Goal: Information Seeking & Learning: Learn about a topic

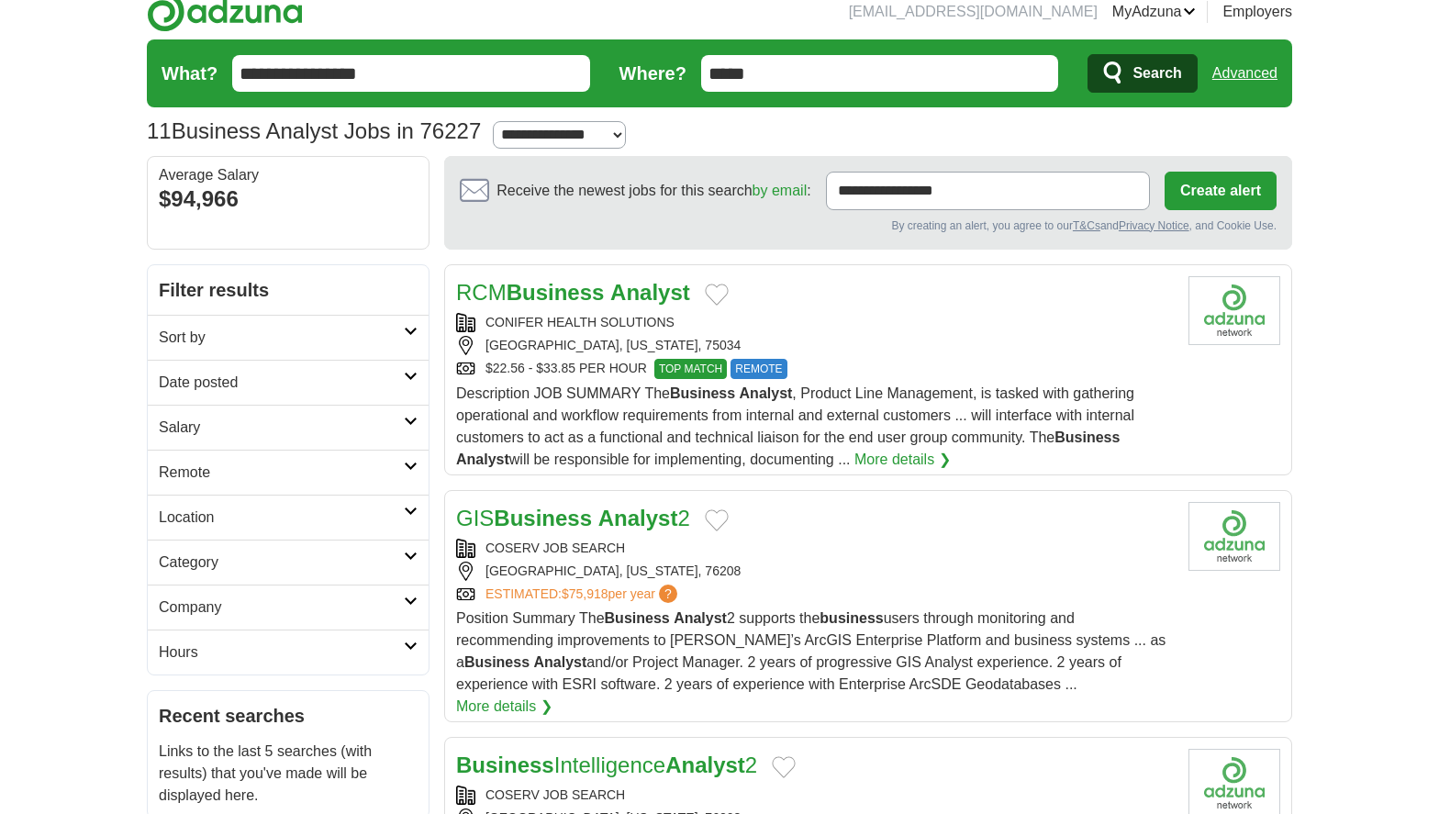
scroll to position [44, 0]
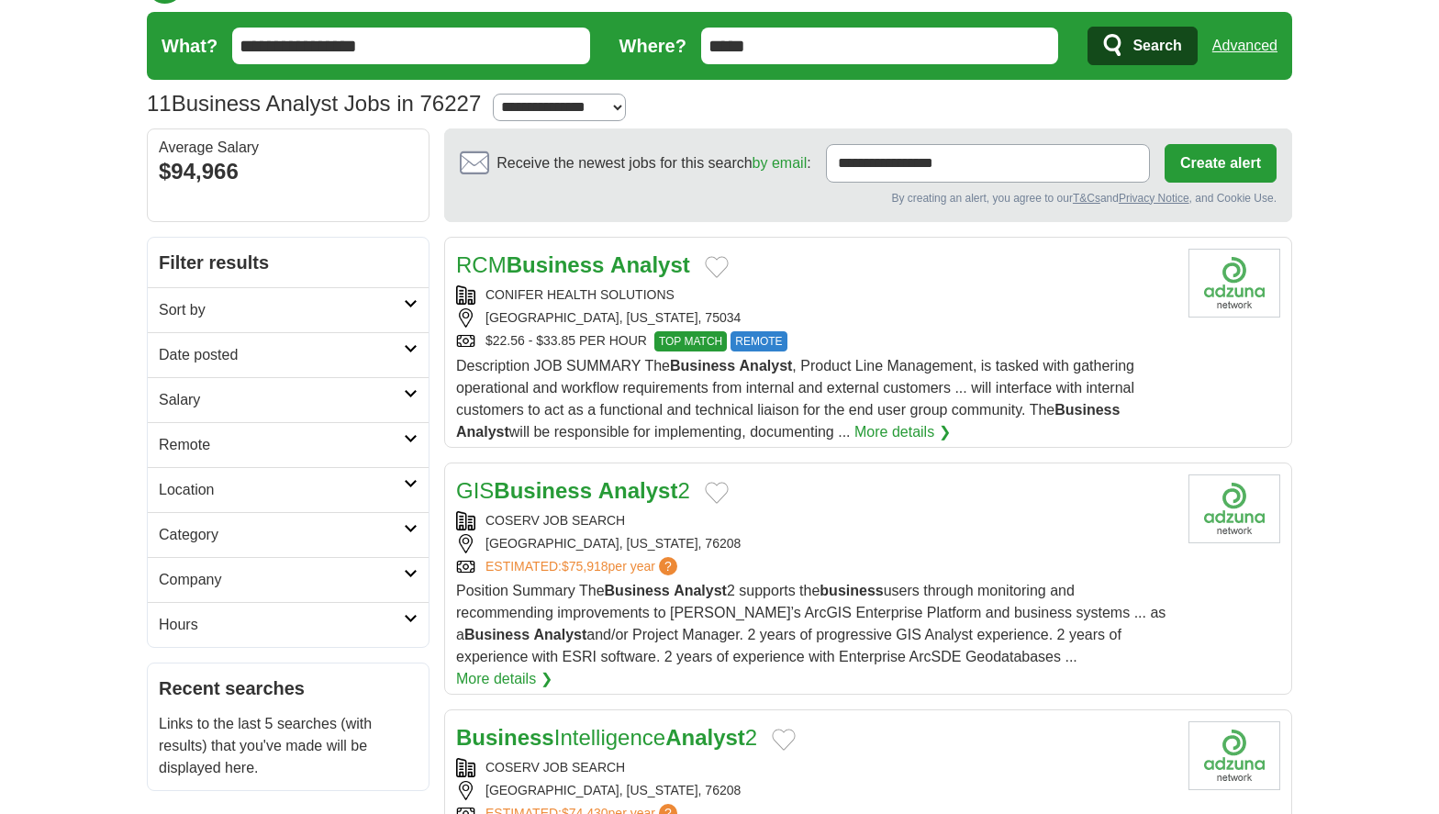
click at [791, 485] on div "GIS Business Analyst 2" at bounding box center [815, 491] width 718 height 33
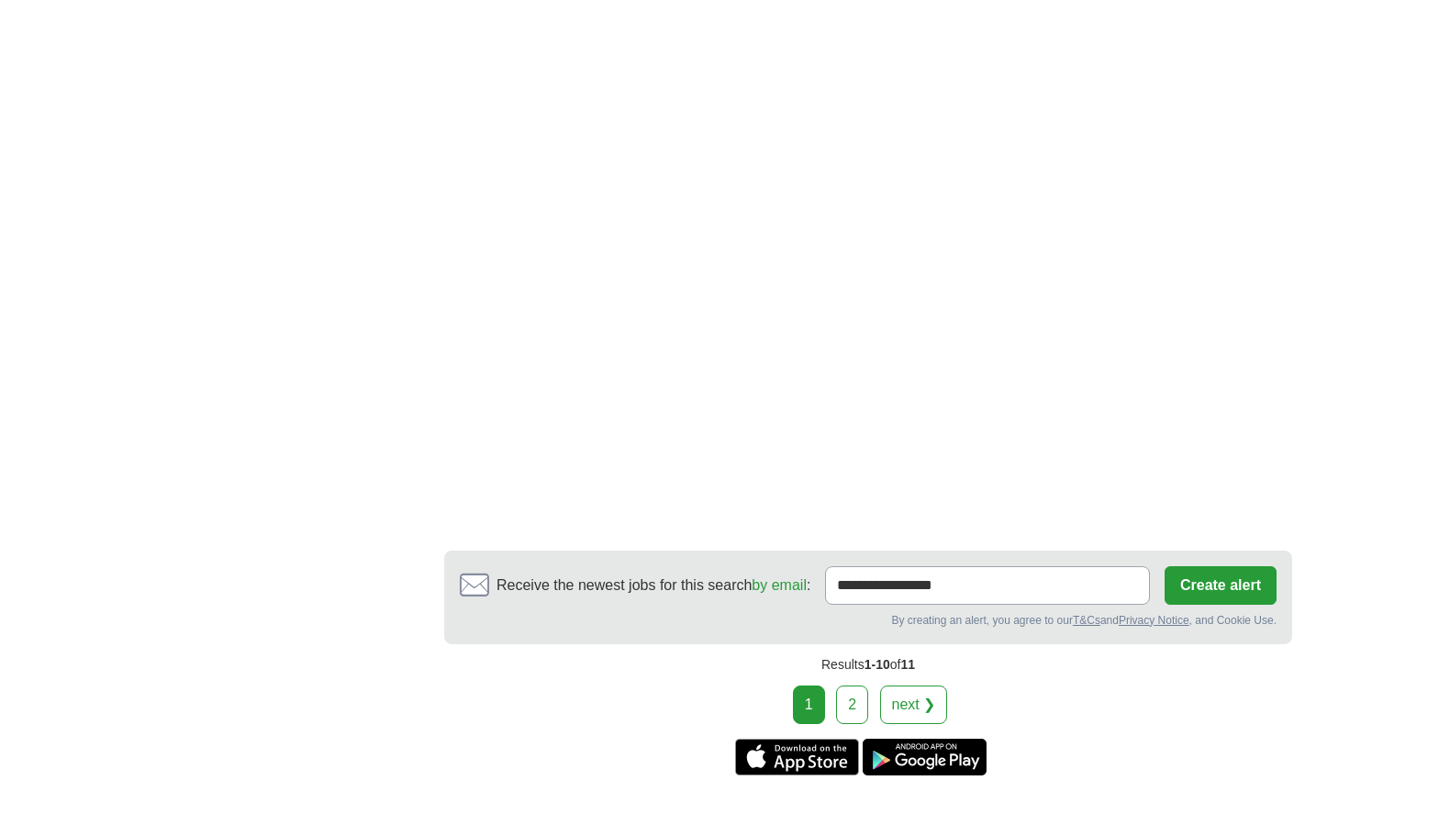
scroll to position [3090, 0]
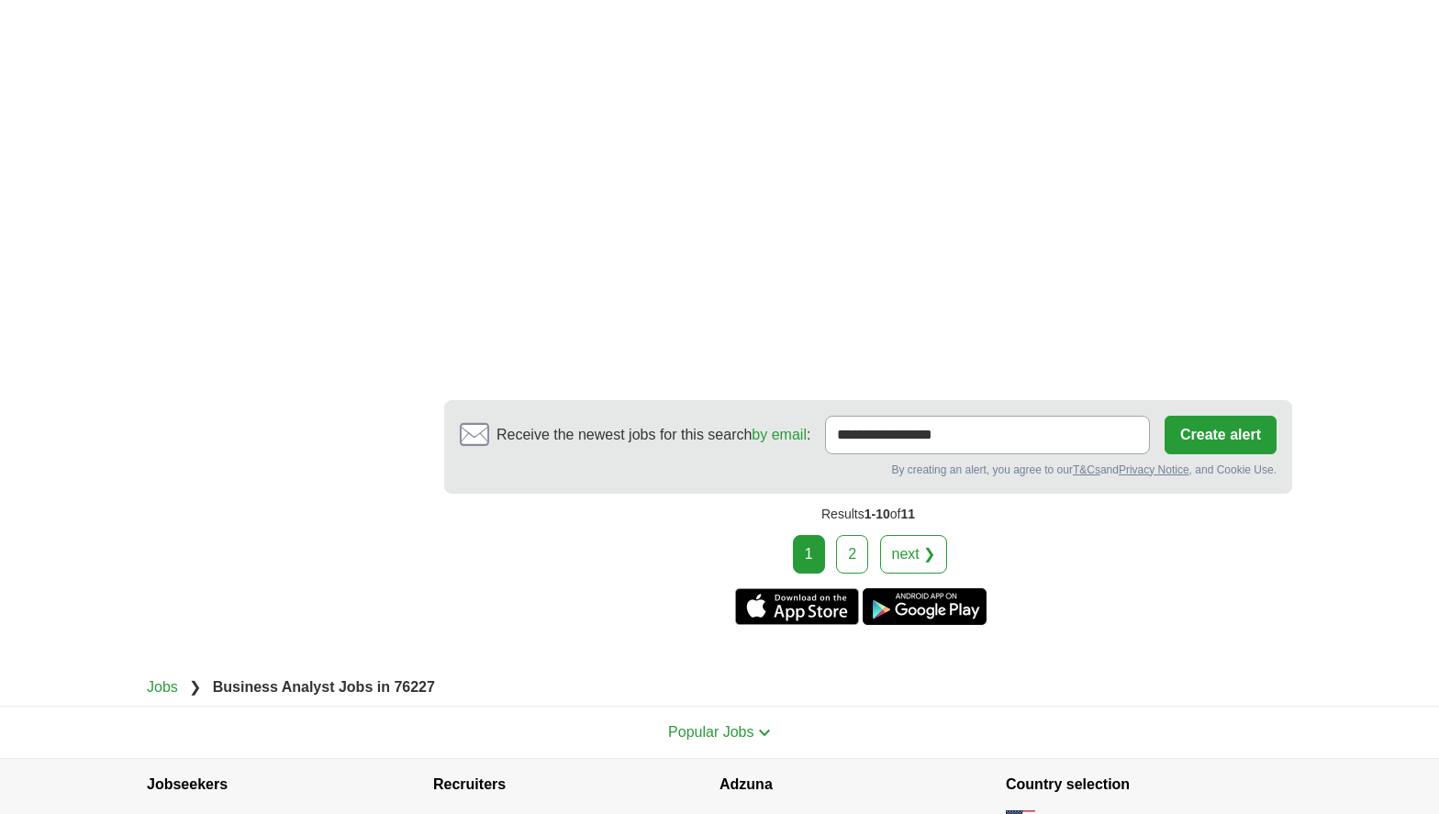
click at [889, 535] on link "next ❯" at bounding box center [914, 554] width 68 height 39
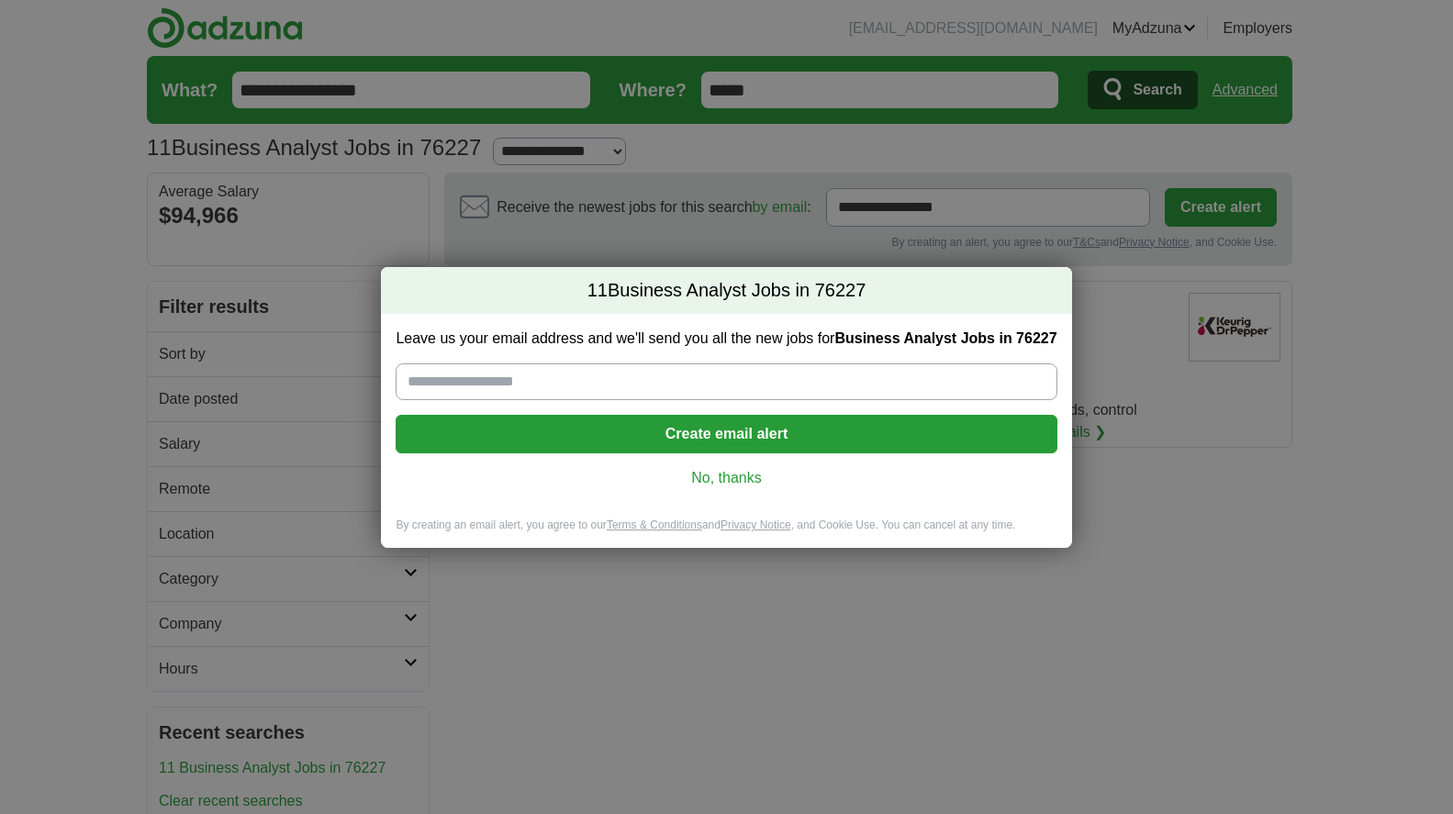
click at [747, 483] on link "No, thanks" at bounding box center [726, 478] width 632 height 20
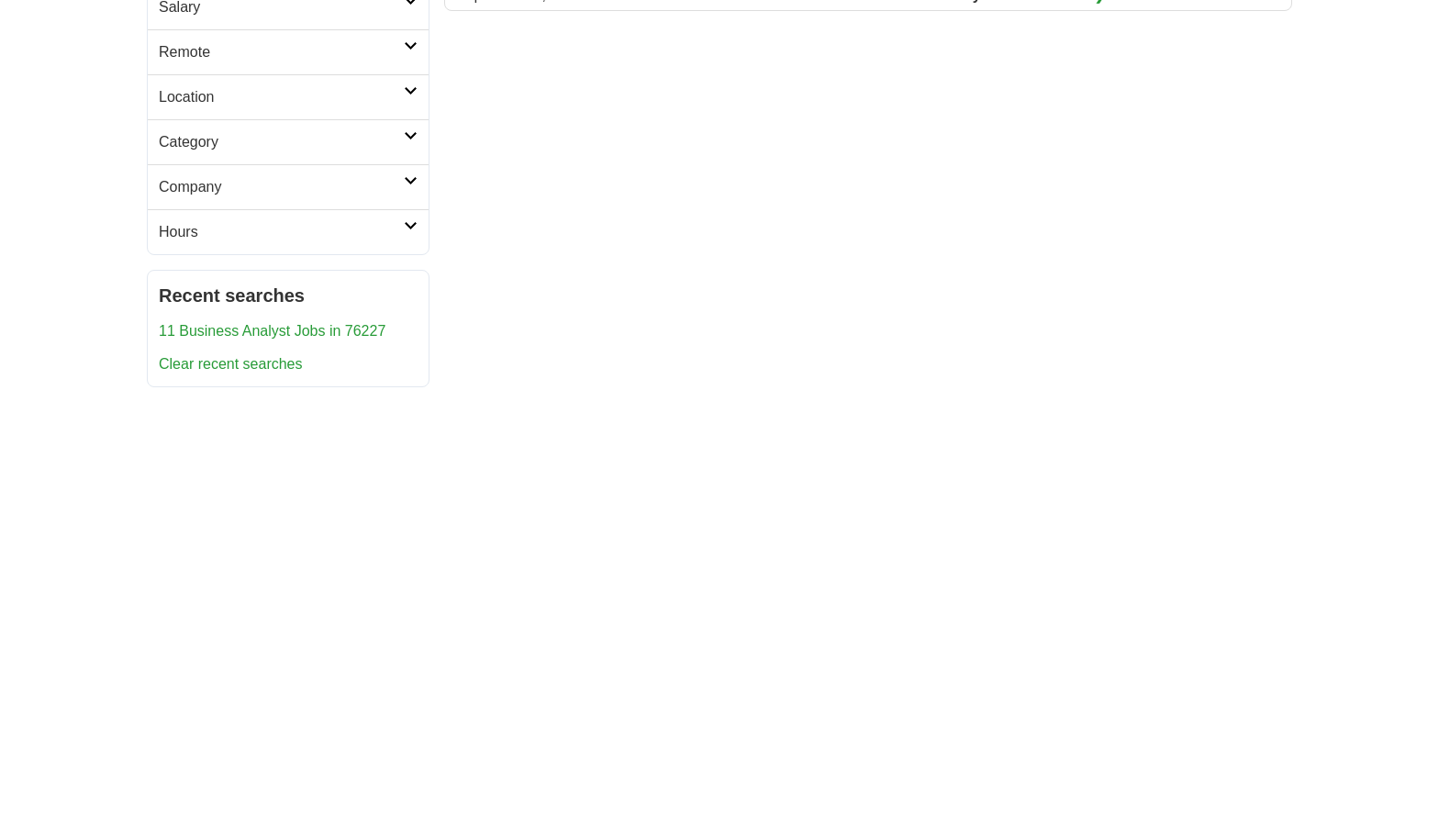
scroll to position [46, 0]
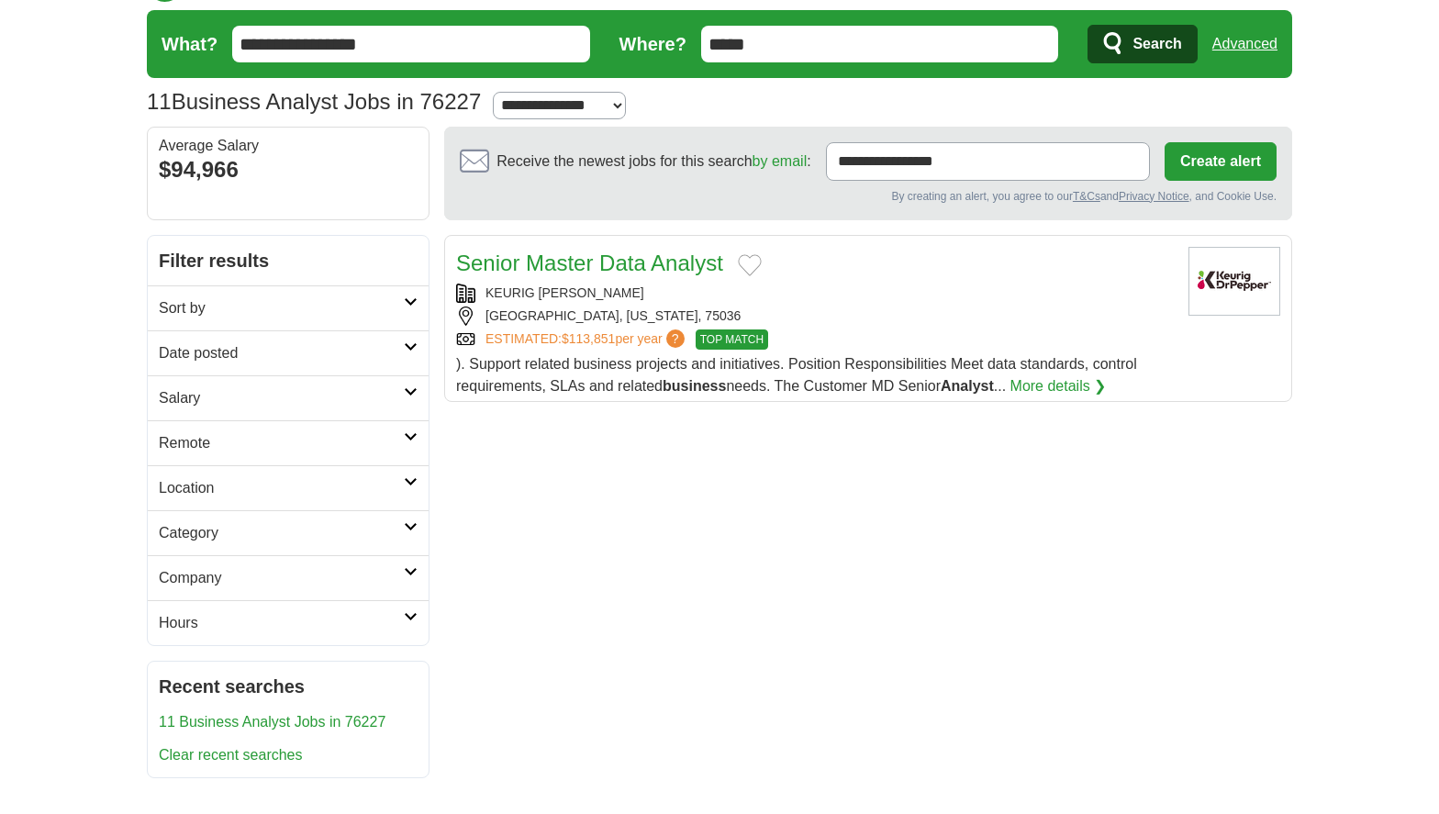
click at [696, 269] on link "Senior Master Data Analyst" at bounding box center [589, 263] width 267 height 25
